Goal: Transaction & Acquisition: Purchase product/service

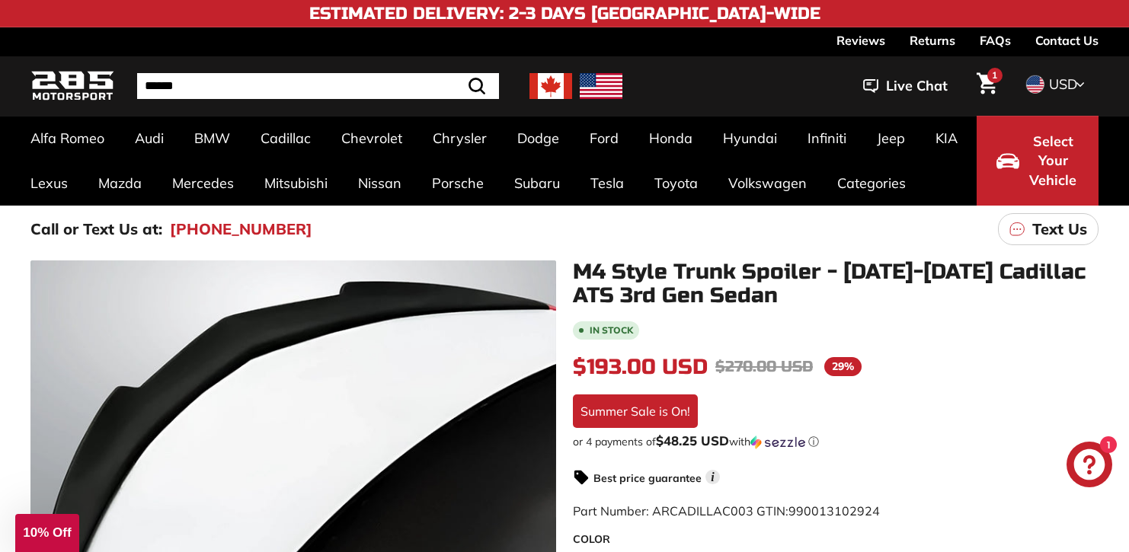
scroll to position [552, 0]
